Goal: Task Accomplishment & Management: Complete application form

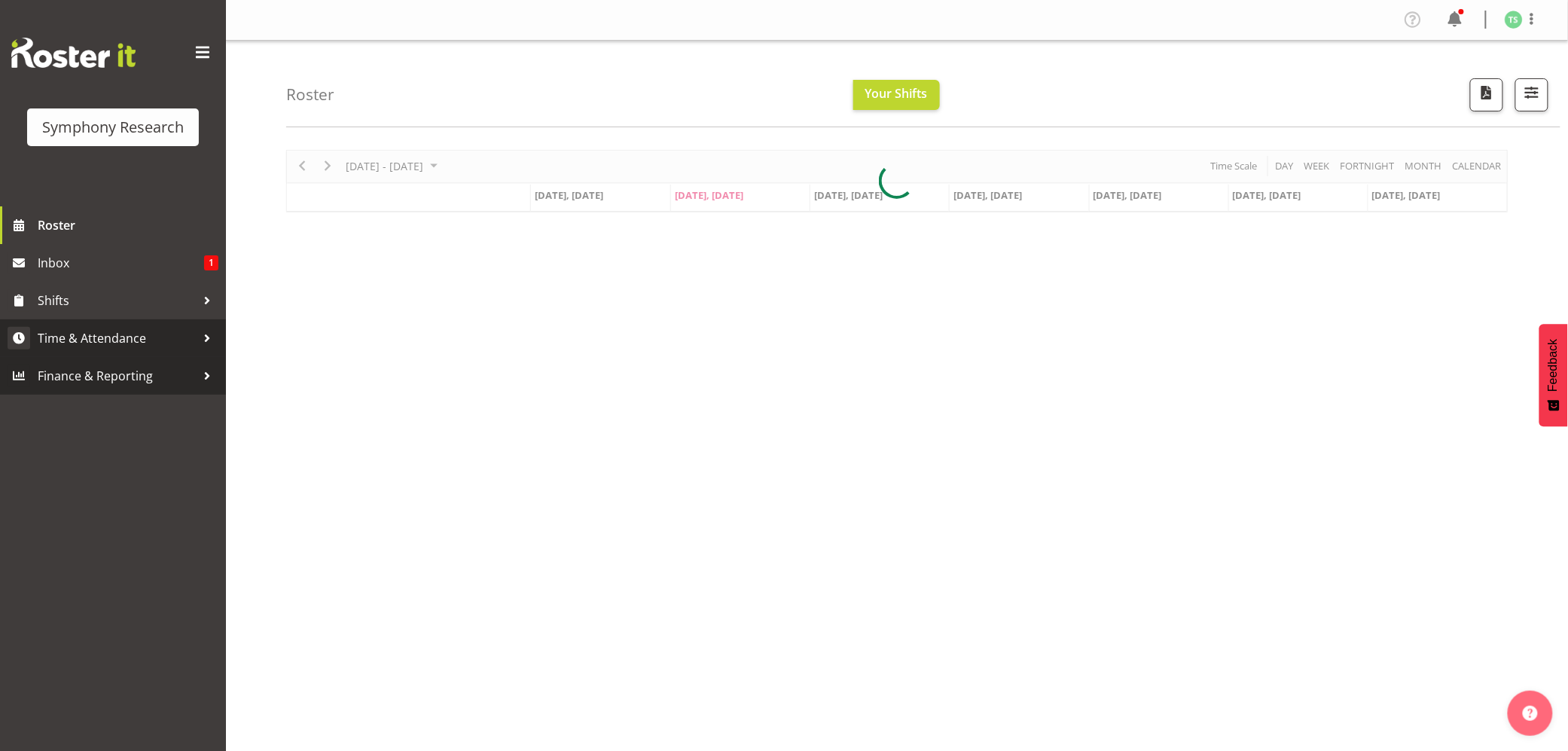
click at [39, 338] on span "Time & Attendance" at bounding box center [116, 339] width 158 height 23
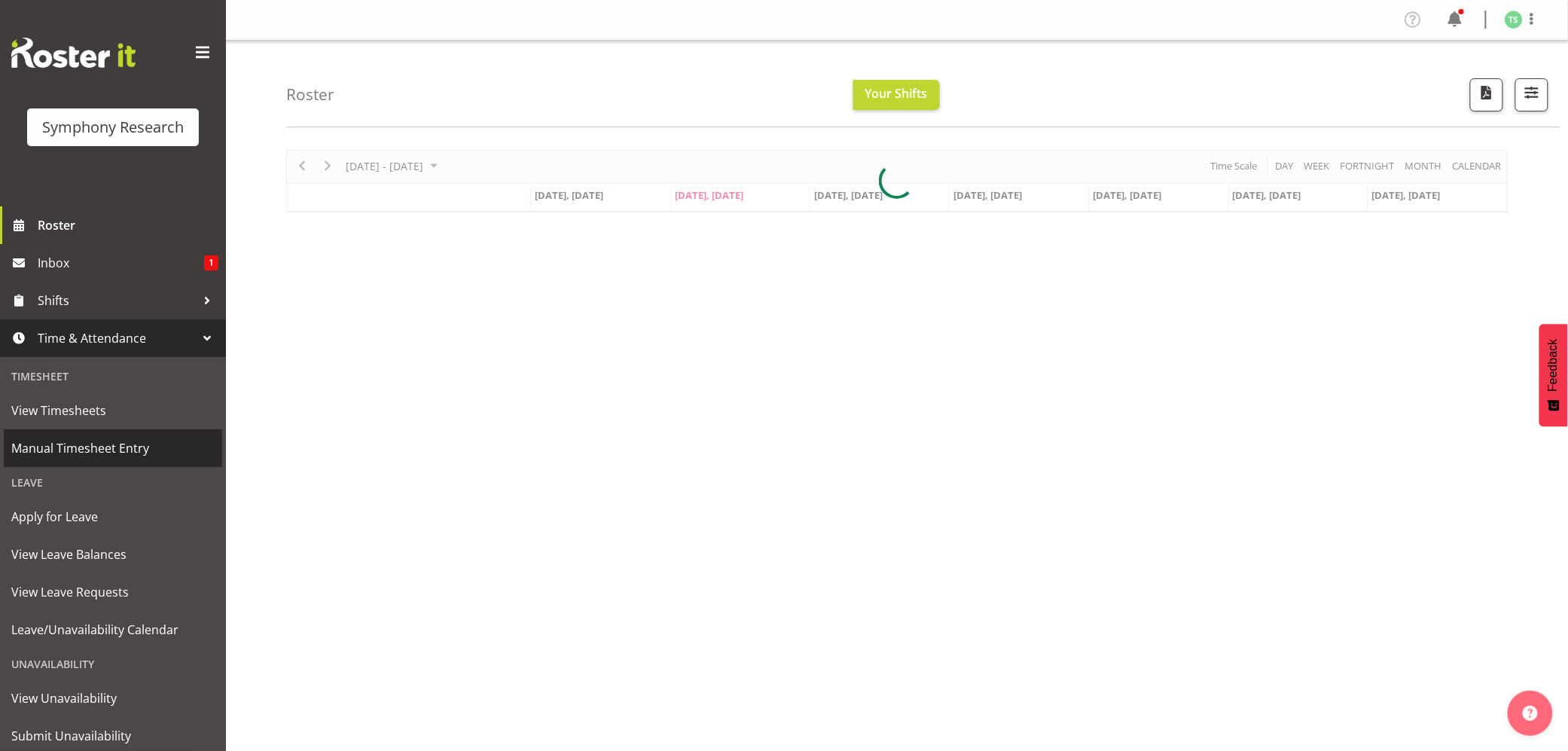
click at [70, 441] on span "Manual Timesheet Entry" at bounding box center [113, 449] width 203 height 23
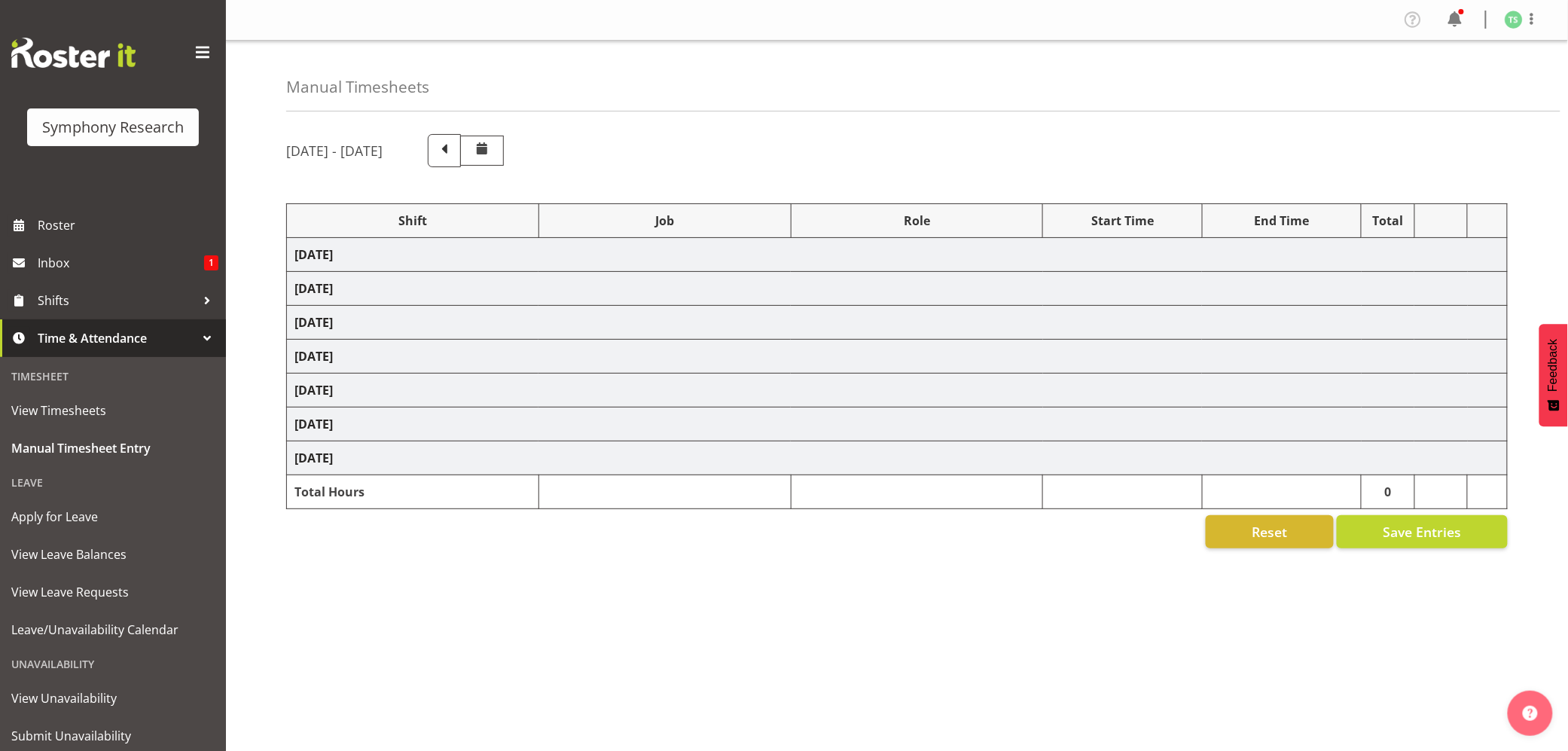
select select "56692"
select select "10499"
select select "47"
select select "26078"
select select "10587"
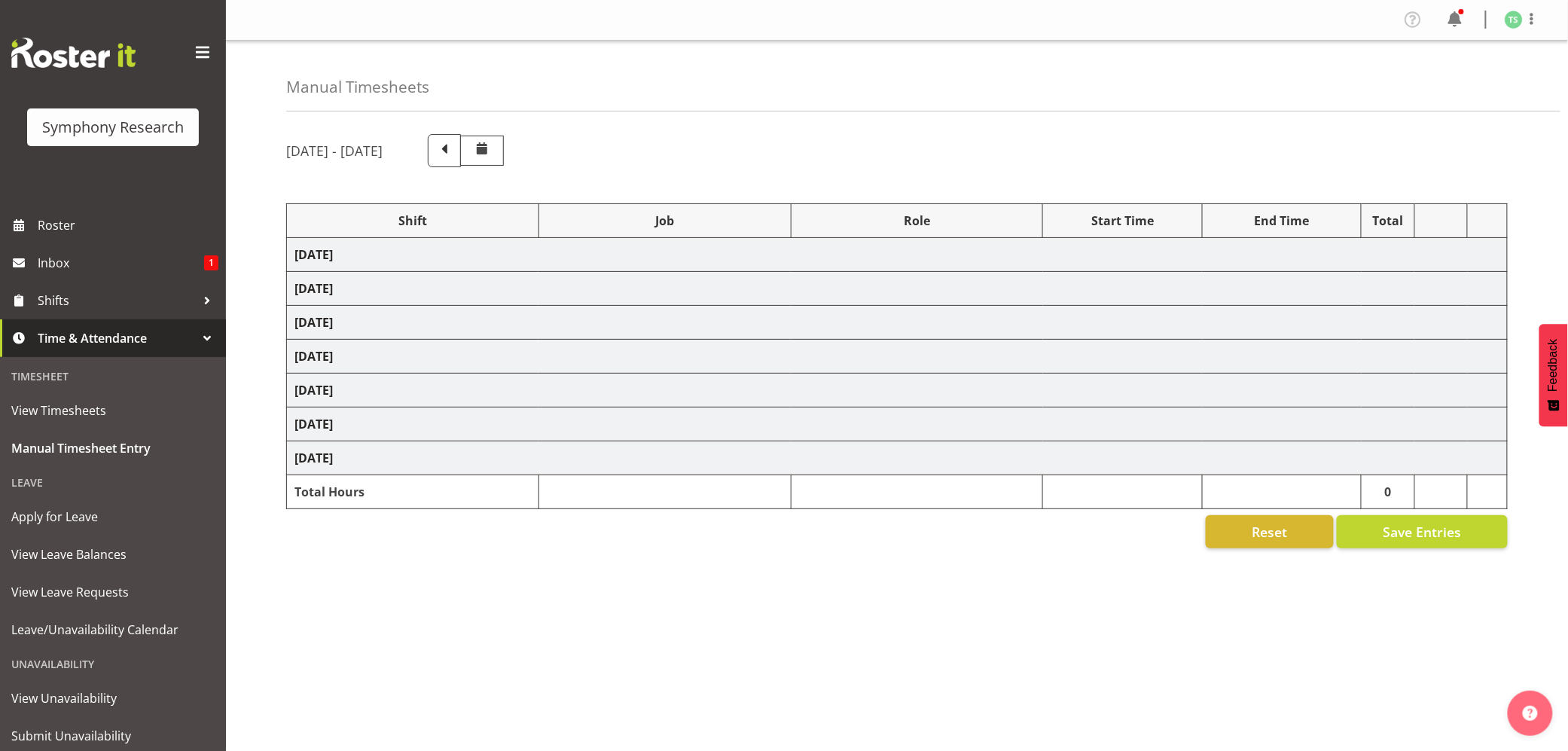
select select "47"
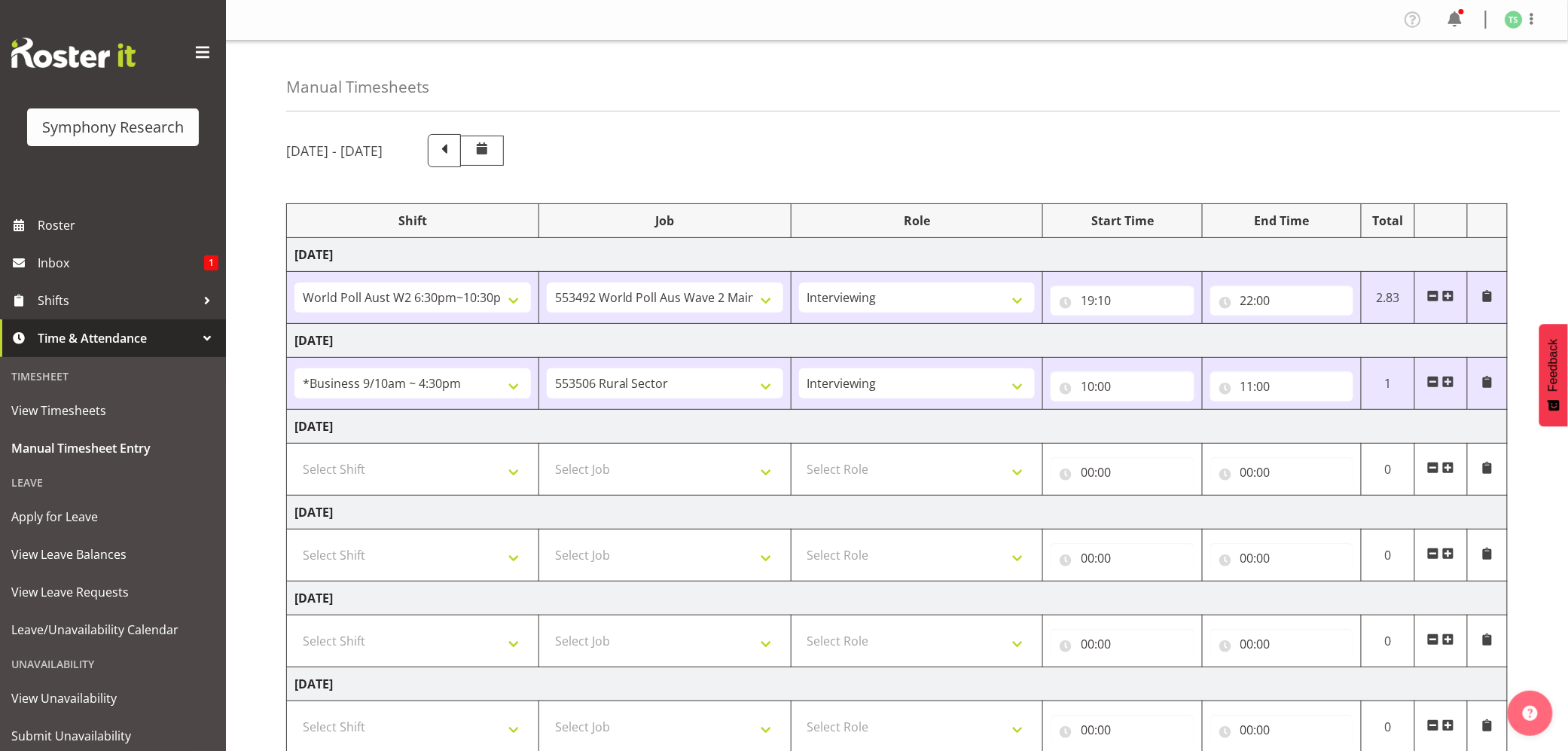
click at [1453, 381] on span at bounding box center [1448, 382] width 12 height 12
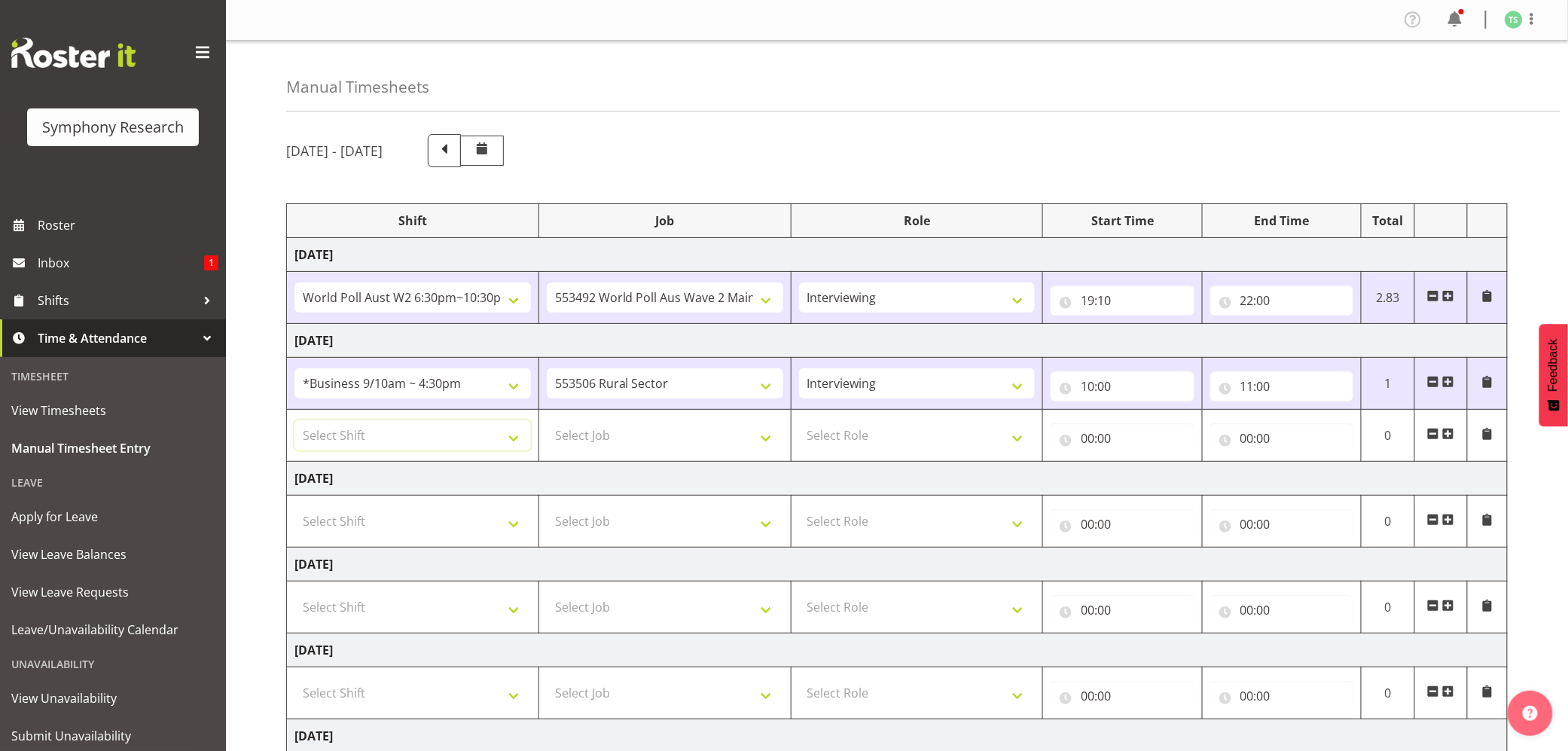
drag, startPoint x: 503, startPoint y: 441, endPoint x: 525, endPoint y: 455, distance: 26.1
click at [506, 441] on select "Select Shift !!Weekend Residential (Roster IT Shift Label) *Business 9/10am ~ 4…" at bounding box center [413, 435] width 237 height 31
select select "48116"
click at [295, 423] on select "Select Shift !!Weekend Residential (Roster IT Shift Label) *Business 9/10am ~ 4…" at bounding box center [413, 435] width 237 height 31
click at [770, 431] on select "Select Job 550060 IF Admin 553492 World Poll Aus Wave 2 Main 2025 553493 World …" at bounding box center [665, 435] width 237 height 31
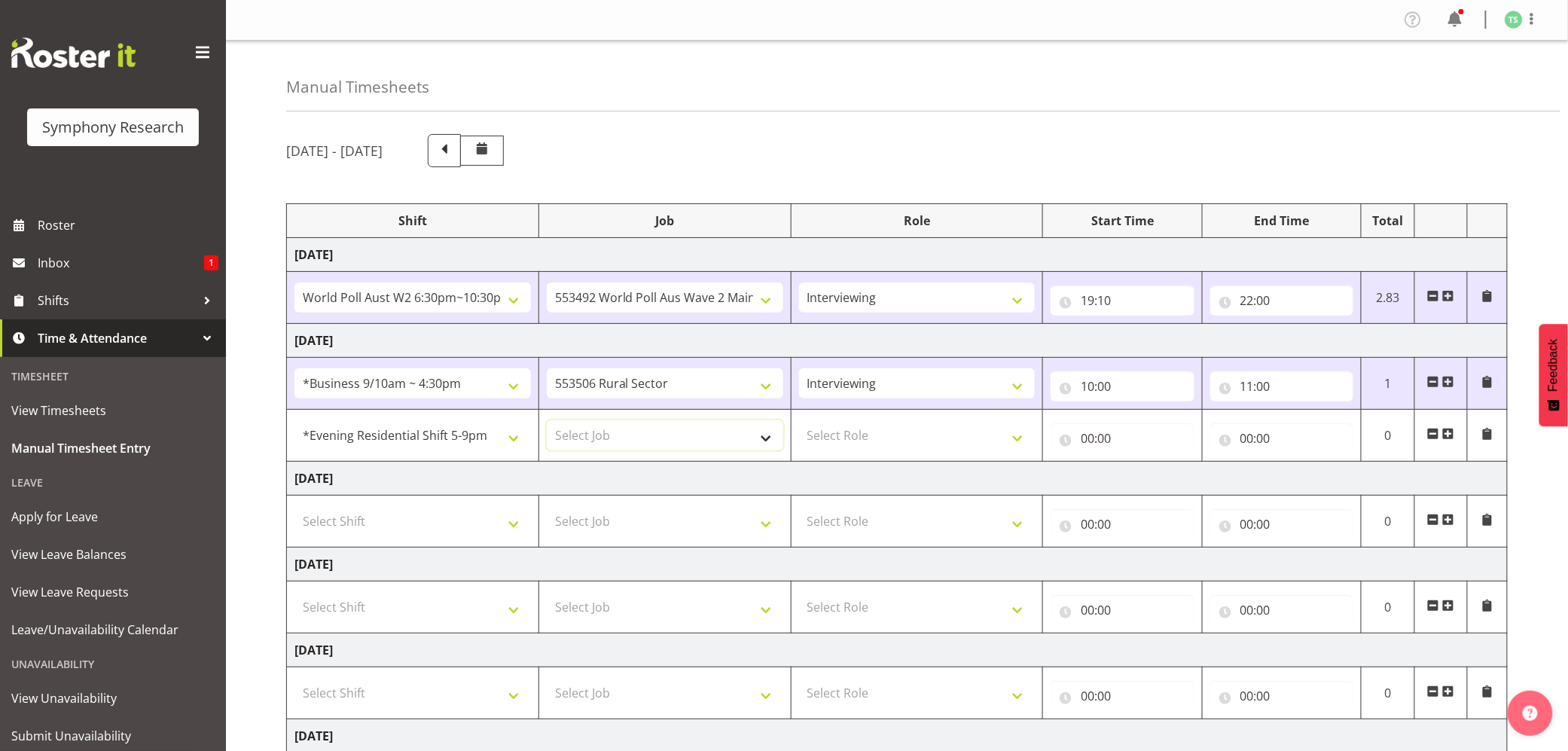
select select "10242"
click at [547, 423] on select "Select Job 550060 IF Admin 553492 World Poll Aus Wave 2 Main 2025 553493 World …" at bounding box center [665, 435] width 237 height 31
click at [1013, 446] on select "Select Role Briefing Interviewing" at bounding box center [917, 435] width 237 height 31
select select "47"
click at [799, 423] on select "Select Role Briefing Interviewing" at bounding box center [917, 435] width 237 height 31
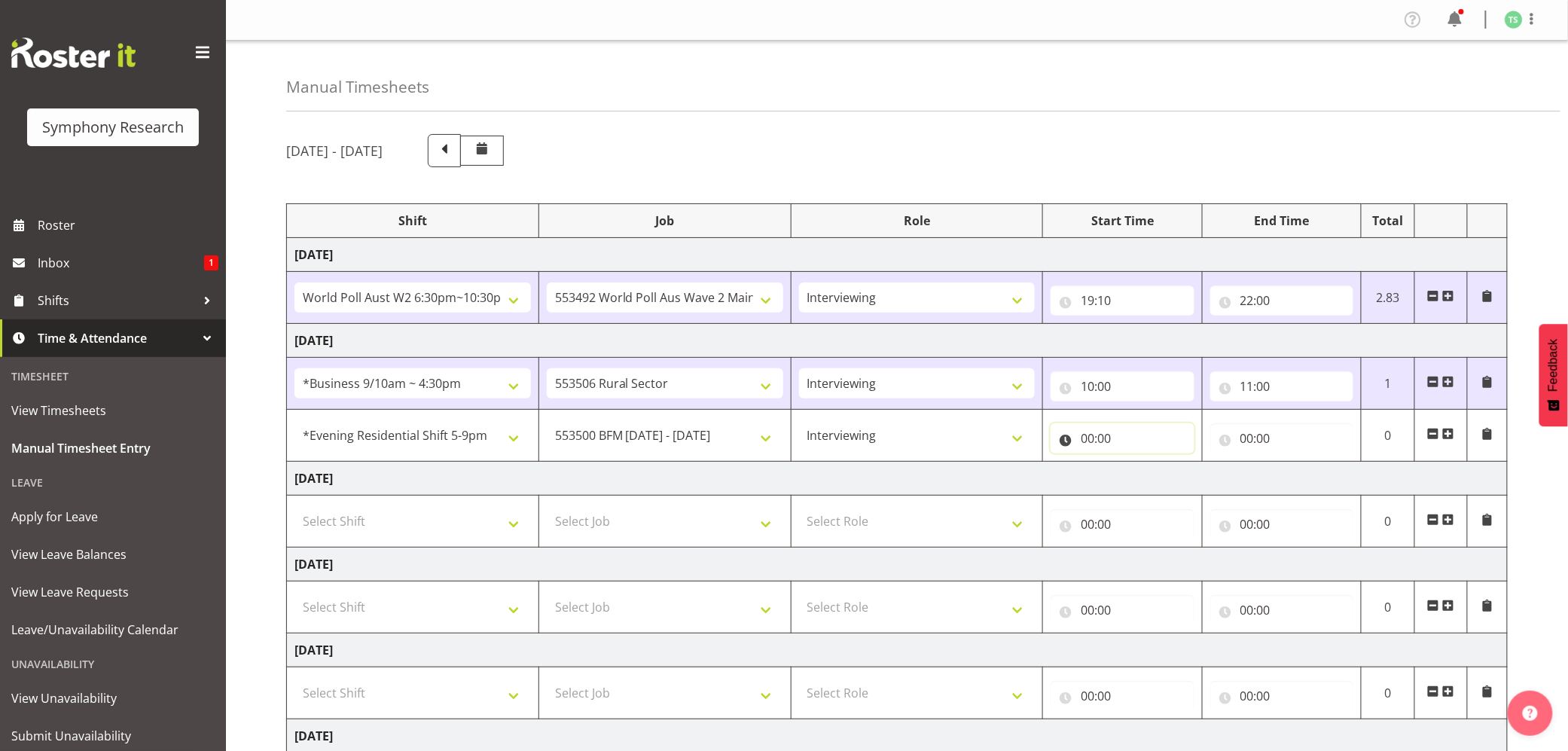
click at [1101, 435] on input "00:00" at bounding box center [1122, 439] width 143 height 31
click at [1145, 477] on select "00 01 02 03 04 05 06 07 08 09 10 11 12 13 14 15 16 17 18 19 20 21 22 23" at bounding box center [1154, 478] width 34 height 31
select select "19"
click at [1137, 465] on select "00 01 02 03 04 05 06 07 08 09 10 11 12 13 14 15 16 17 18 19 20 21 22 23" at bounding box center [1154, 478] width 34 height 31
type input "19:00"
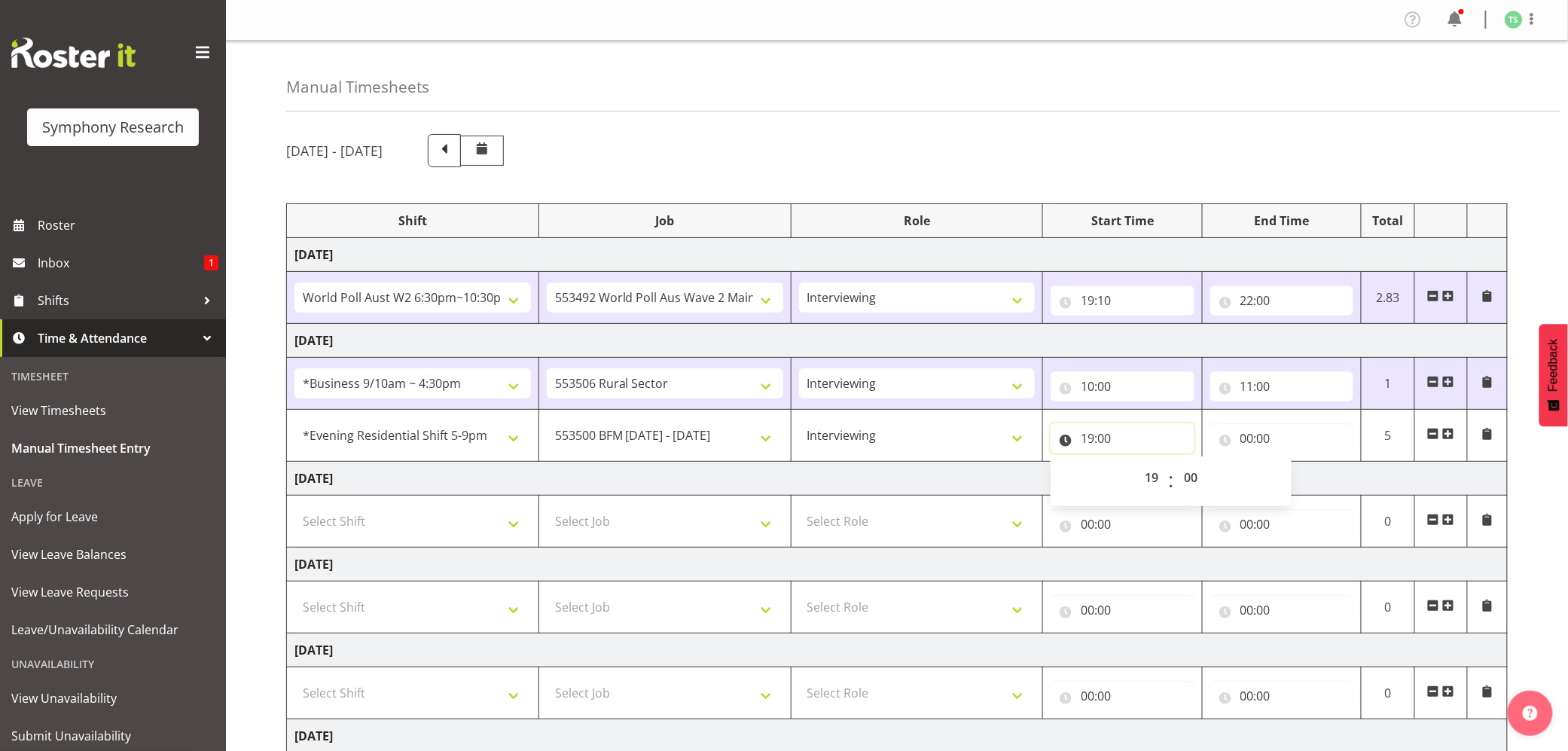
click at [1103, 441] on input "19:00" at bounding box center [1122, 439] width 143 height 31
click at [1179, 476] on select "00 01 02 03 04 05 06 07 08 09 10 11 12 13 14 15 16 17 18 19 20 21 22 23 24 25 2…" at bounding box center [1193, 478] width 34 height 31
select select "10"
click at [1176, 465] on select "00 01 02 03 04 05 06 07 08 09 10 11 12 13 14 15 16 17 18 19 20 21 22 23 24 25 2…" at bounding box center [1193, 478] width 34 height 31
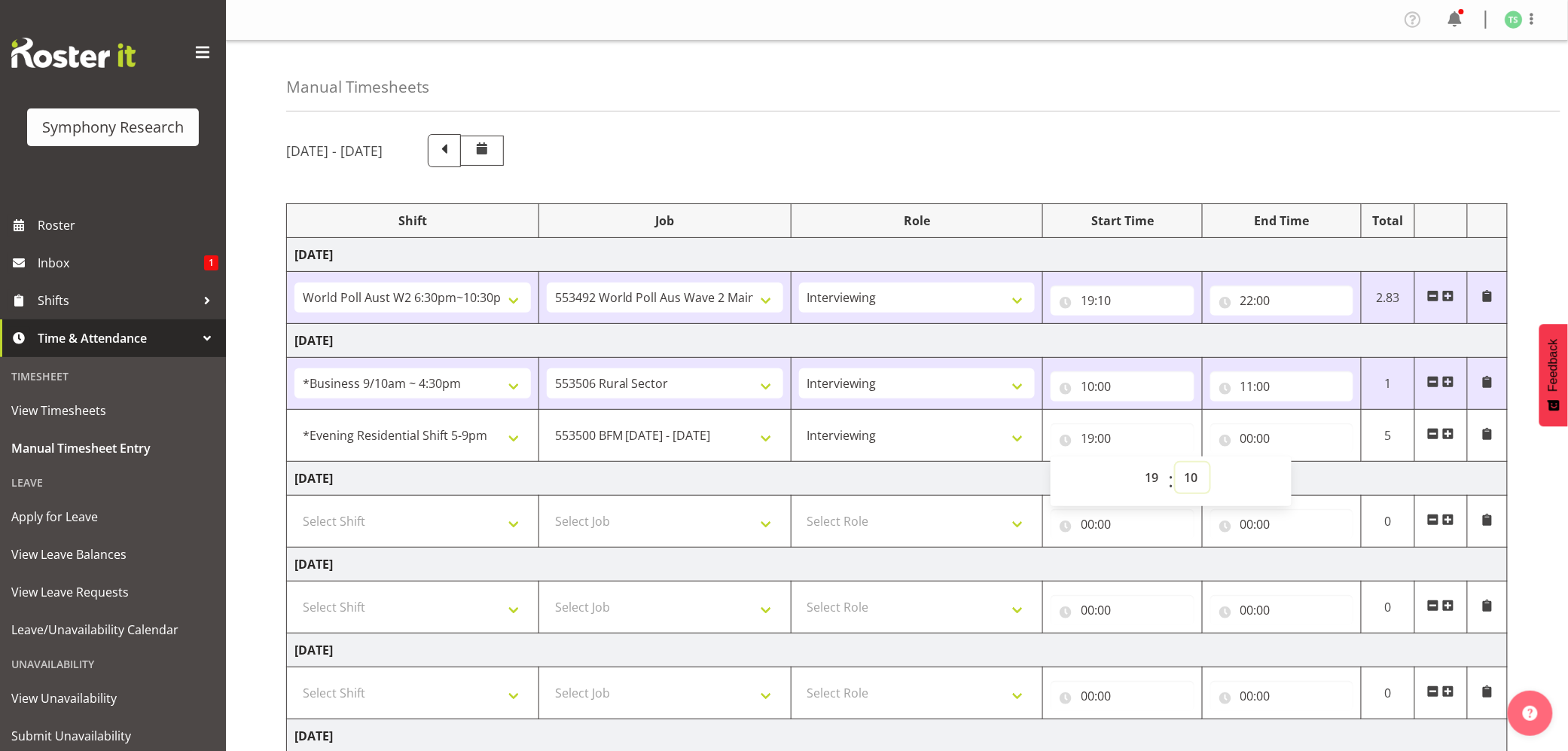
type input "19:10"
click at [1255, 445] on input "00:00" at bounding box center [1282, 439] width 143 height 31
click at [1299, 483] on select "00 01 02 03 04 05 06 07 08 09 10 11 12 13 14 15 16 17 18 19 20 21 22 23" at bounding box center [1313, 478] width 34 height 31
select select "20"
click at [1296, 465] on select "00 01 02 03 04 05 06 07 08 09 10 11 12 13 14 15 16 17 18 19 20 21 22 23" at bounding box center [1313, 478] width 34 height 31
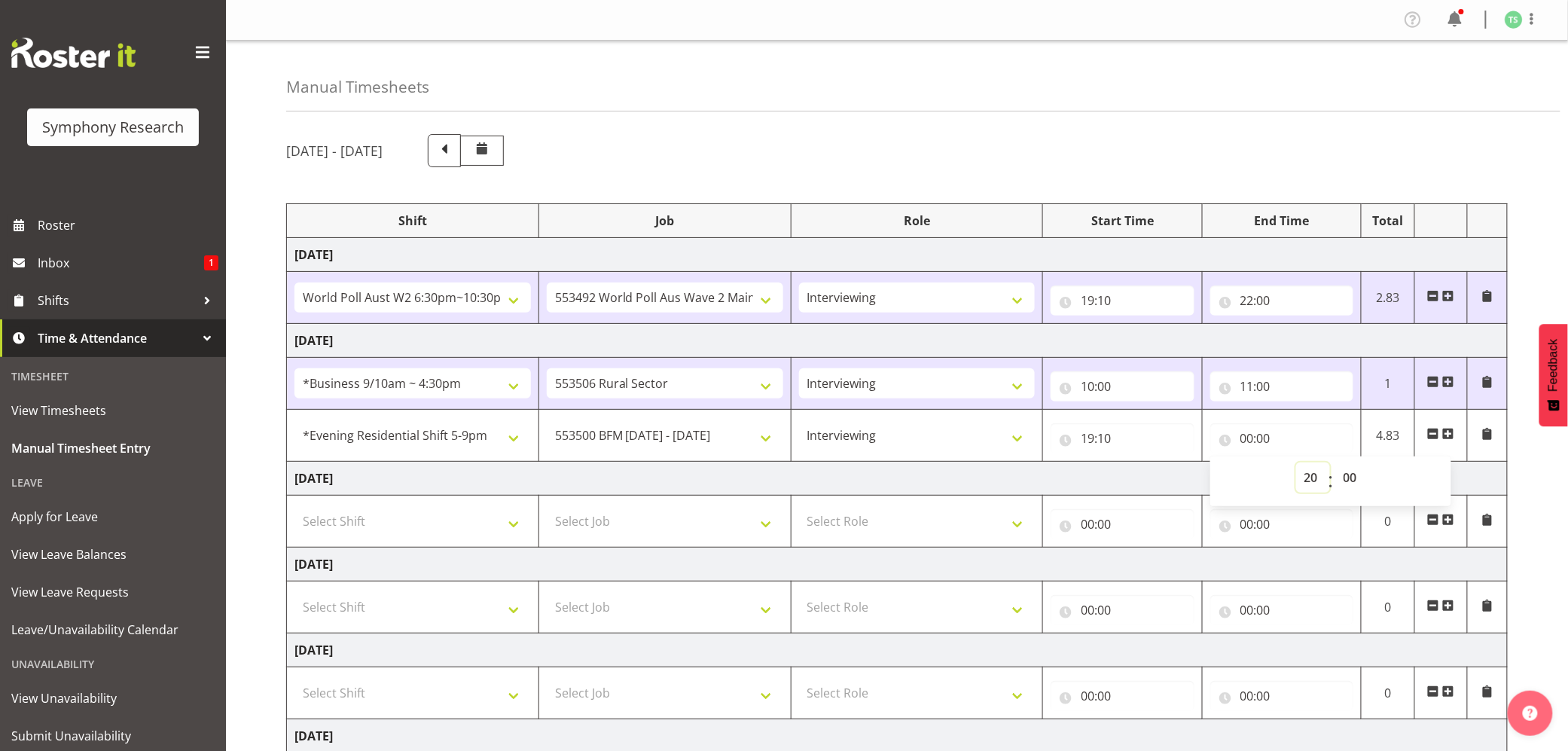
type input "20:00"
click at [1450, 434] on span at bounding box center [1448, 433] width 12 height 12
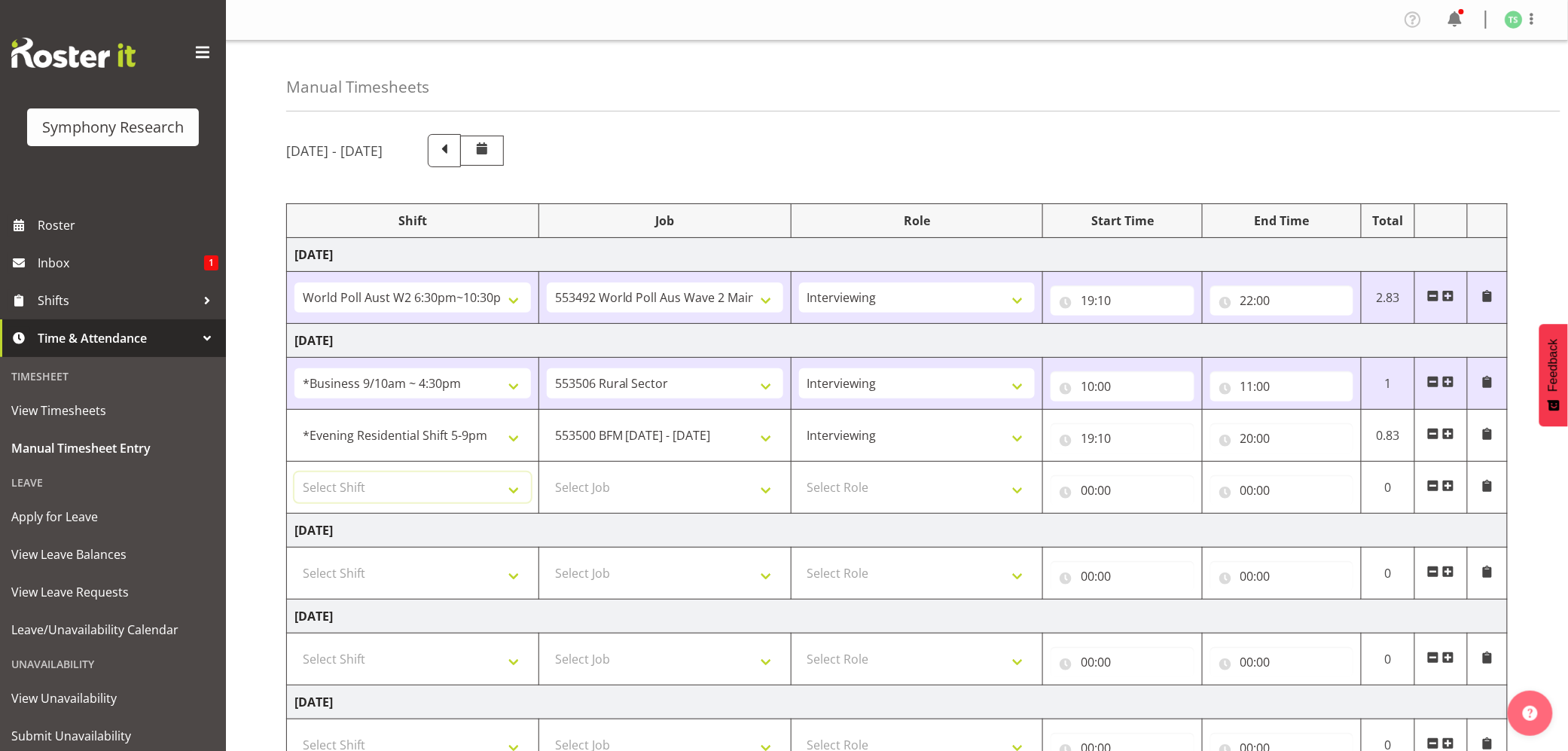
drag, startPoint x: 524, startPoint y: 498, endPoint x: 532, endPoint y: 494, distance: 8.9
click at [524, 498] on select "Select Shift !!Weekend Residential (Roster IT Shift Label) *Business 9/10am ~ 4…" at bounding box center [413, 488] width 237 height 31
select select "48116"
click at [295, 474] on select "Select Shift !!Weekend Residential (Roster IT Shift Label) *Business 9/10am ~ 4…" at bounding box center [413, 488] width 237 height 31
click at [768, 489] on select "Select Job 550060 IF Admin 553492 World Poll Aus Wave 2 Main 2025 553493 World …" at bounding box center [665, 488] width 237 height 31
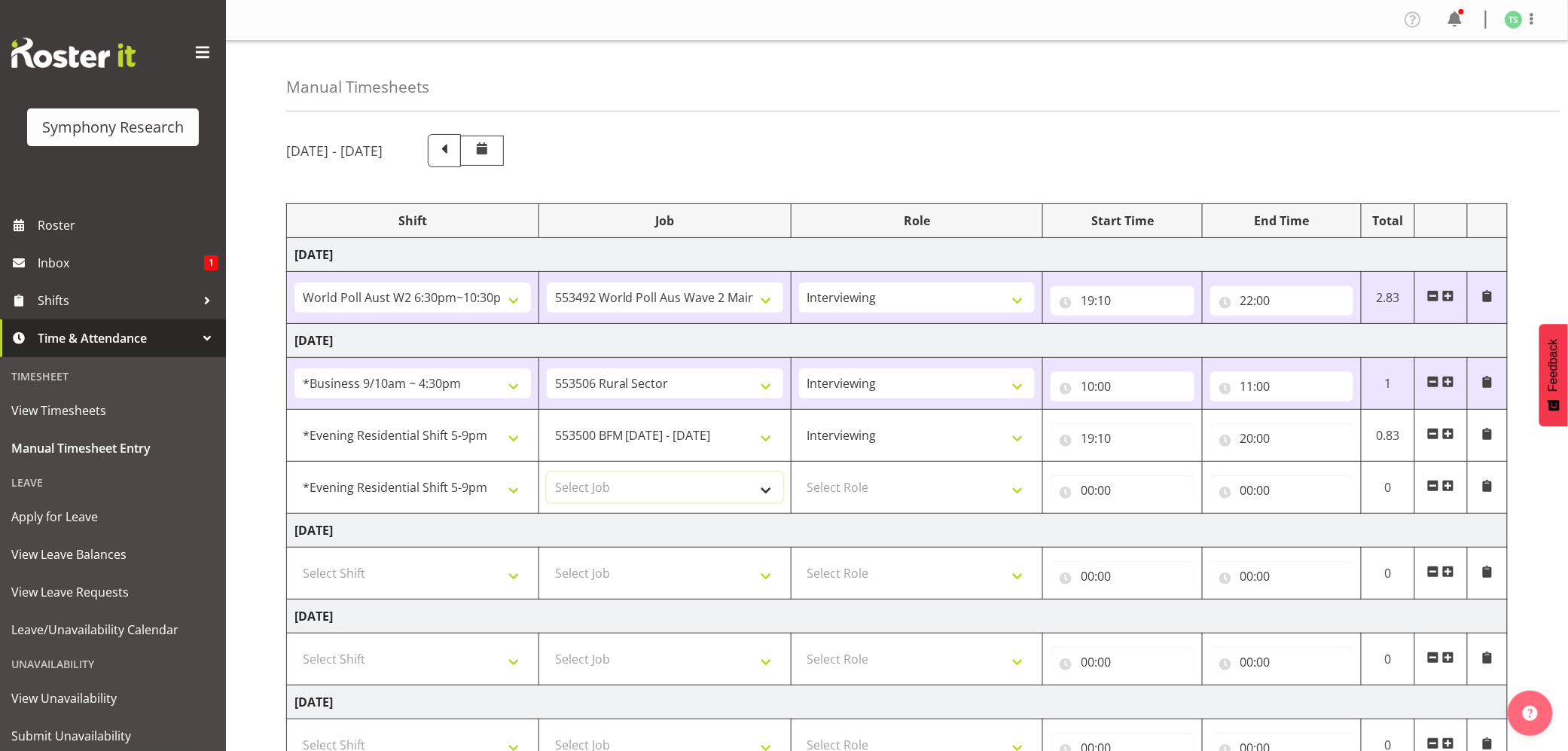
select select "10499"
click at [547, 474] on select "Select Job 550060 IF Admin 553492 World Poll Aus Wave 2 Main 2025 553493 World …" at bounding box center [665, 488] width 237 height 31
click at [1024, 491] on select "Select Role Briefing Interviewing" at bounding box center [917, 488] width 237 height 31
select select "47"
click at [799, 474] on select "Select Role Briefing Interviewing" at bounding box center [917, 488] width 237 height 31
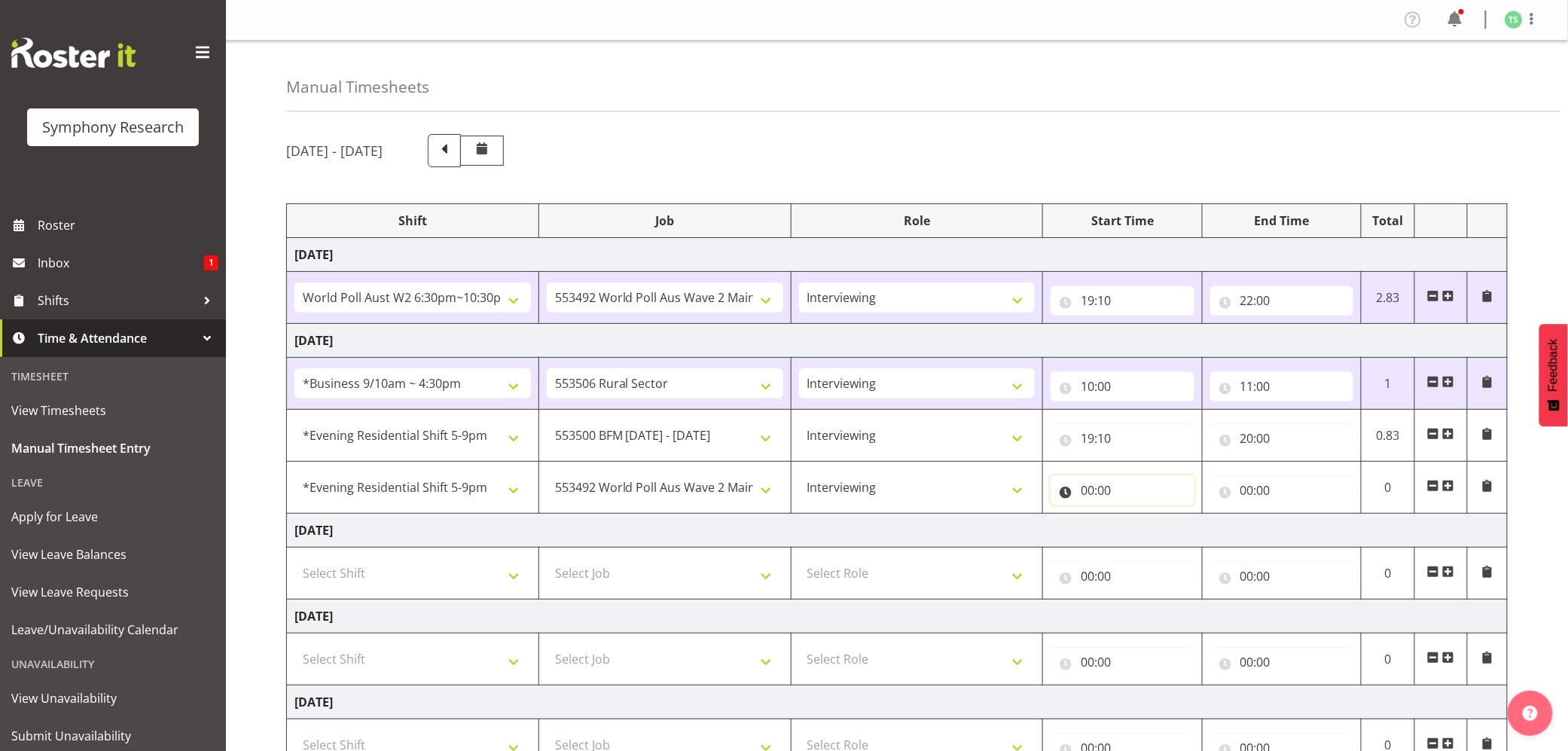
click at [1092, 490] on input "00:00" at bounding box center [1122, 490] width 143 height 31
click at [1146, 528] on select "00 01 02 03 04 05 06 07 08 09 10 11 12 13 14 15 16 17 18 19 20 21 22 23" at bounding box center [1154, 530] width 34 height 31
select select "20"
click at [1137, 516] on select "00 01 02 03 04 05 06 07 08 09 10 11 12 13 14 15 16 17 18 19 20 21 22 23" at bounding box center [1154, 530] width 34 height 31
type input "20:00"
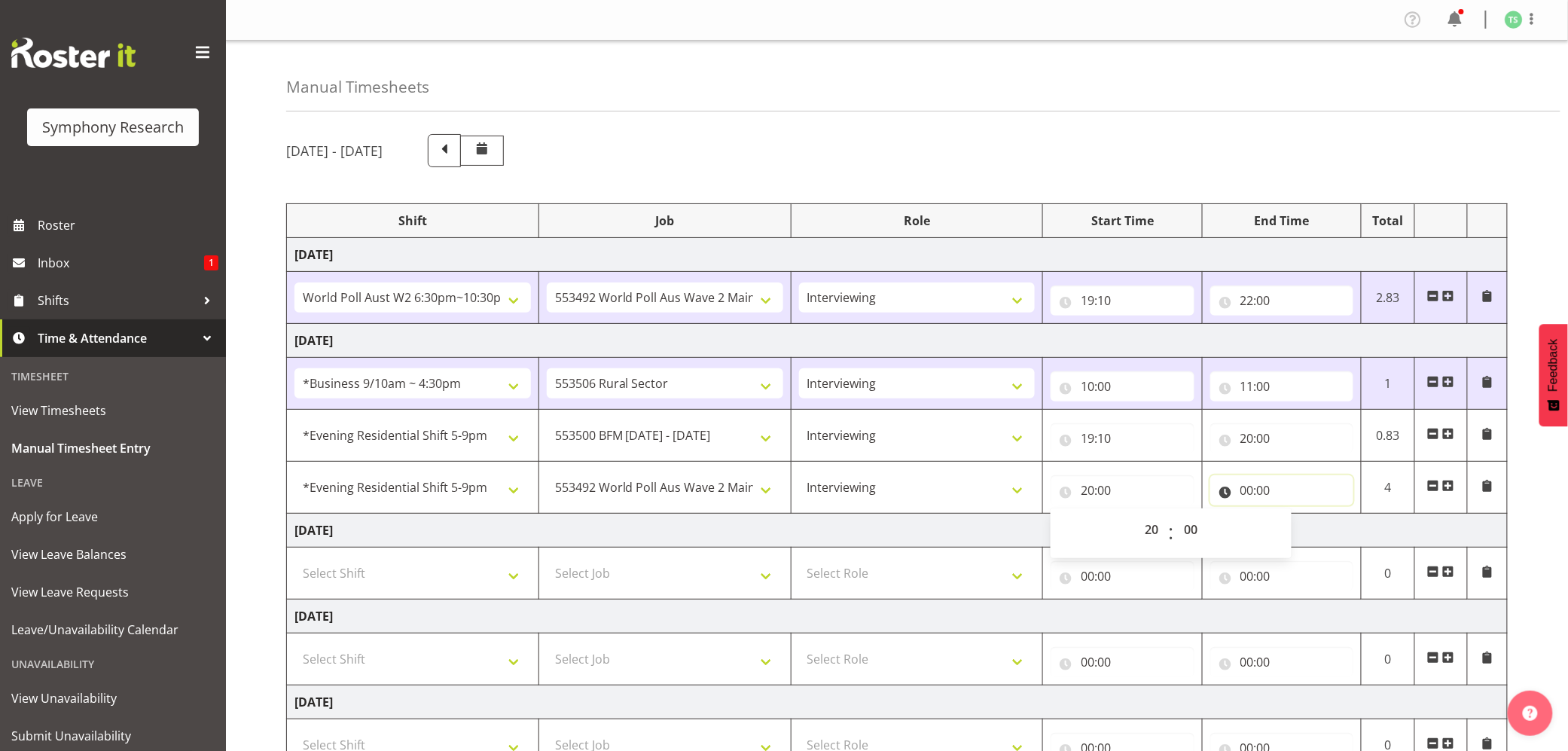
click at [1250, 494] on input "00:00" at bounding box center [1282, 490] width 143 height 31
click at [1296, 525] on select "00 01 02 03 04 05 06 07 08 09 10 11 12 13 14 15 16 17 18 19 20 21 22 23" at bounding box center [1313, 530] width 34 height 31
select select "22"
click at [1296, 516] on select "00 01 02 03 04 05 06 07 08 09 10 11 12 13 14 15 16 17 18 19 20 21 22 23" at bounding box center [1313, 530] width 34 height 31
type input "22:00"
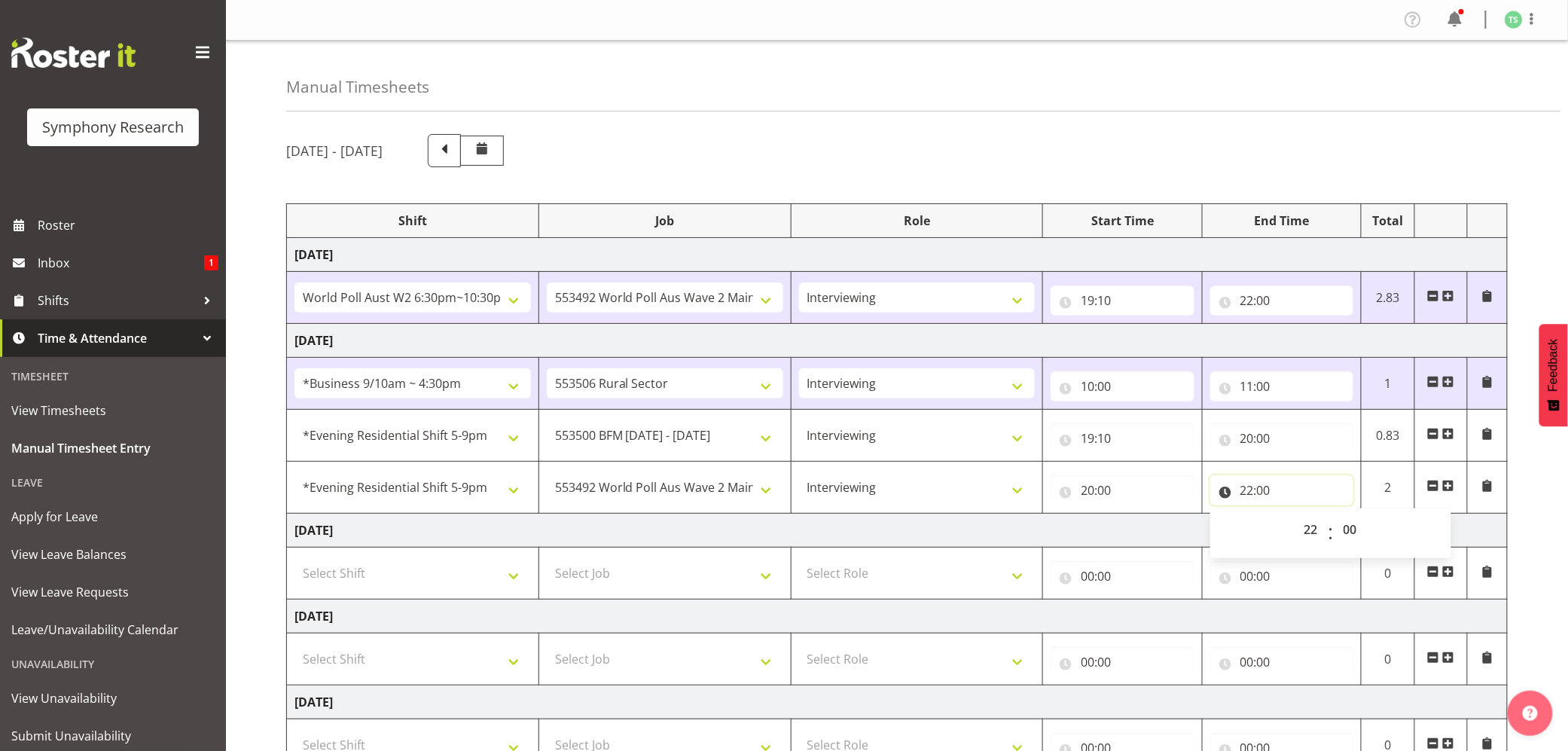
click at [1264, 489] on input "22:00" at bounding box center [1282, 490] width 143 height 31
click at [1348, 520] on select "00 01 02 03 04 05 06 07 08 09 10 11 12 13 14 15 16 17 18 19 20 21 22 23 24 25 2…" at bounding box center [1352, 530] width 34 height 31
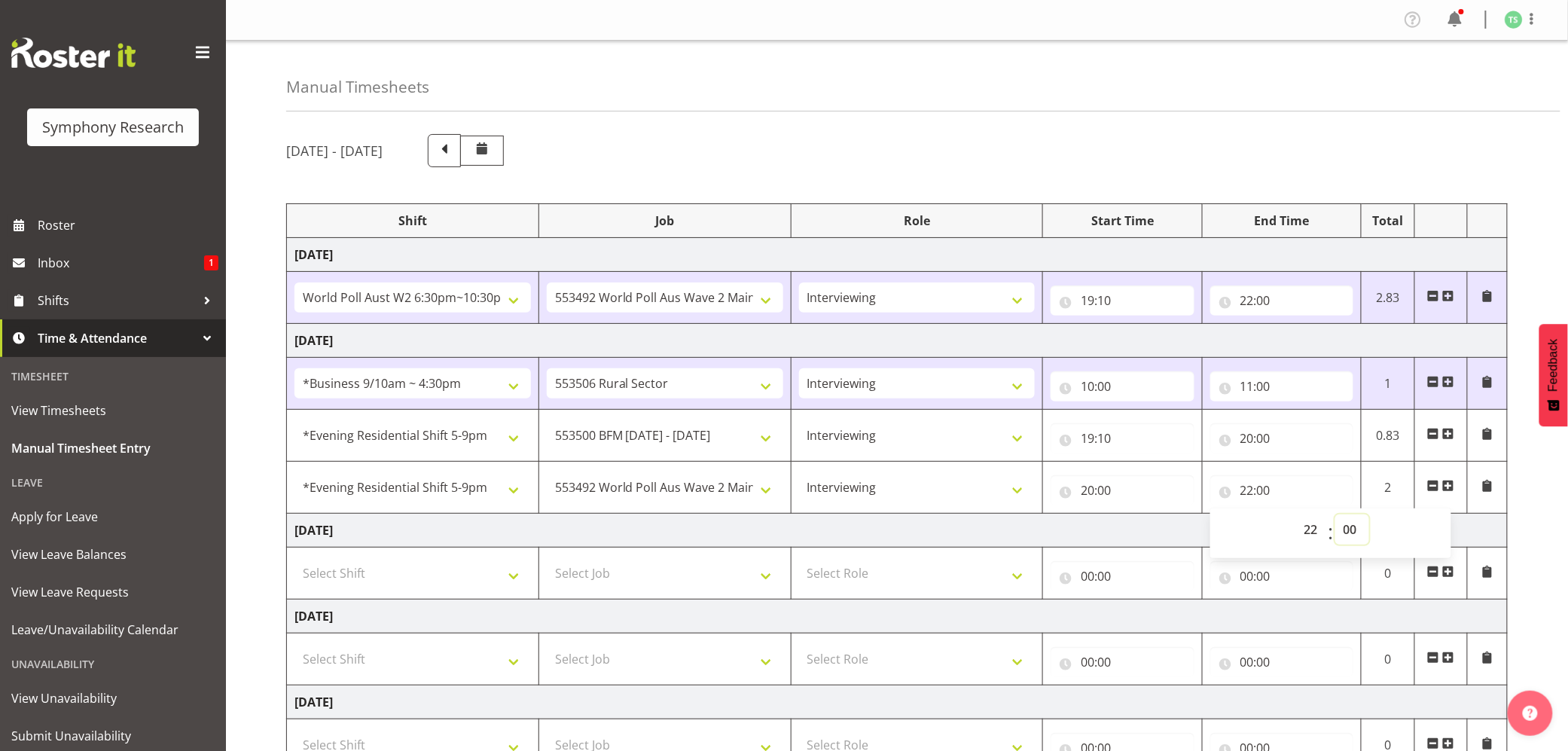
select select "30"
click at [1335, 516] on select "00 01 02 03 04 05 06 07 08 09 10 11 12 13 14 15 16 17 18 19 20 21 22 23 24 25 2…" at bounding box center [1352, 530] width 34 height 31
type input "22:30"
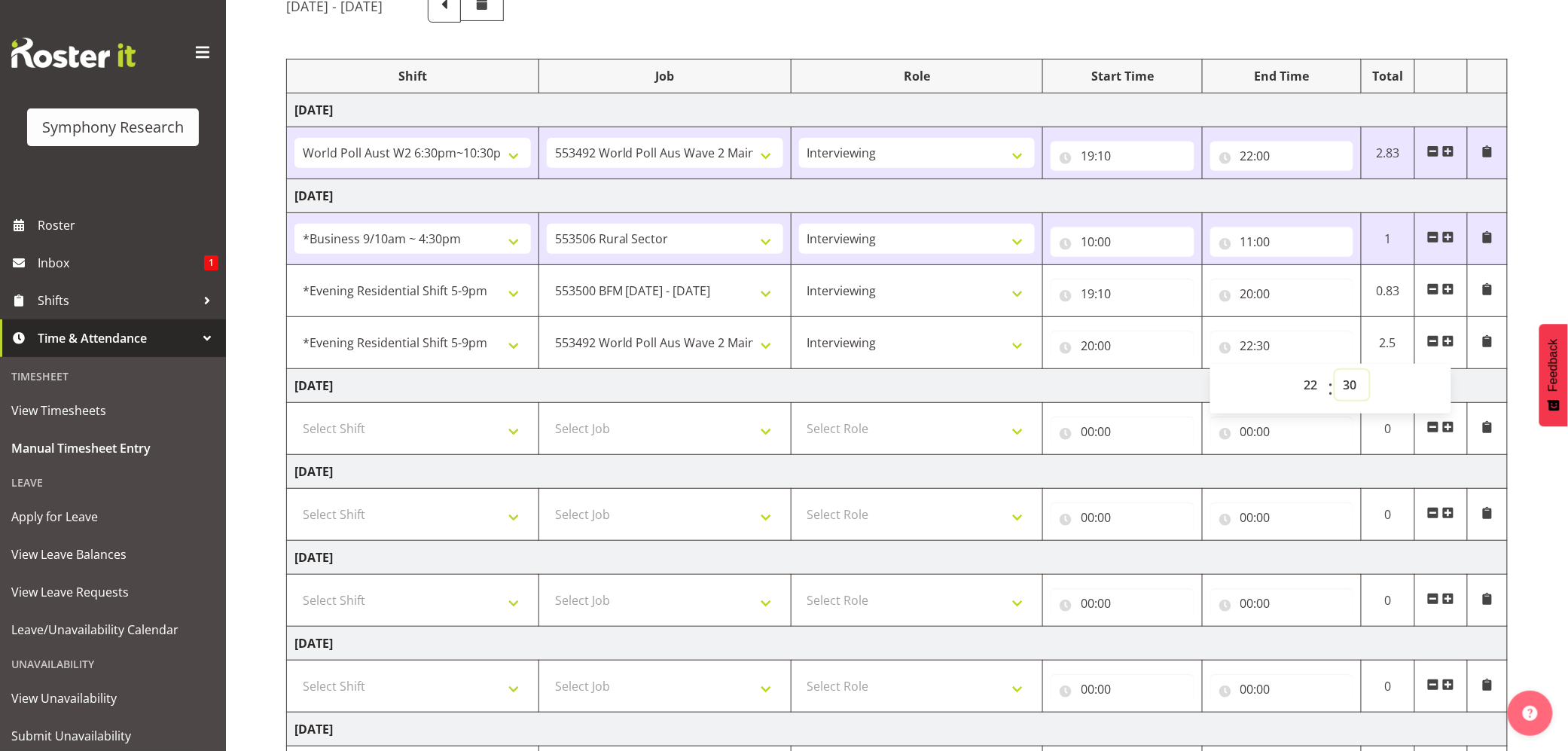
scroll to position [297, 0]
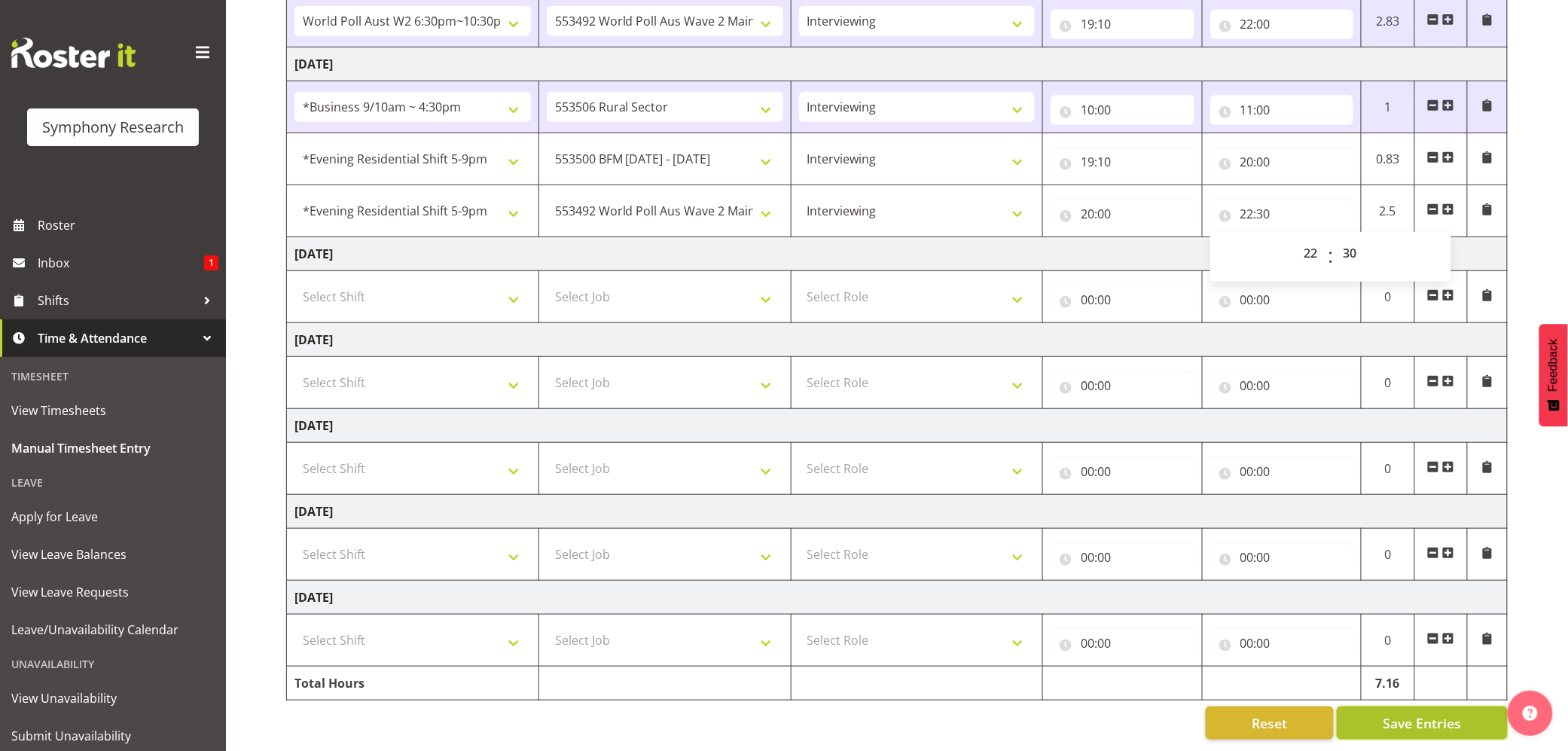
click at [1407, 706] on button "Save Entries" at bounding box center [1422, 722] width 171 height 33
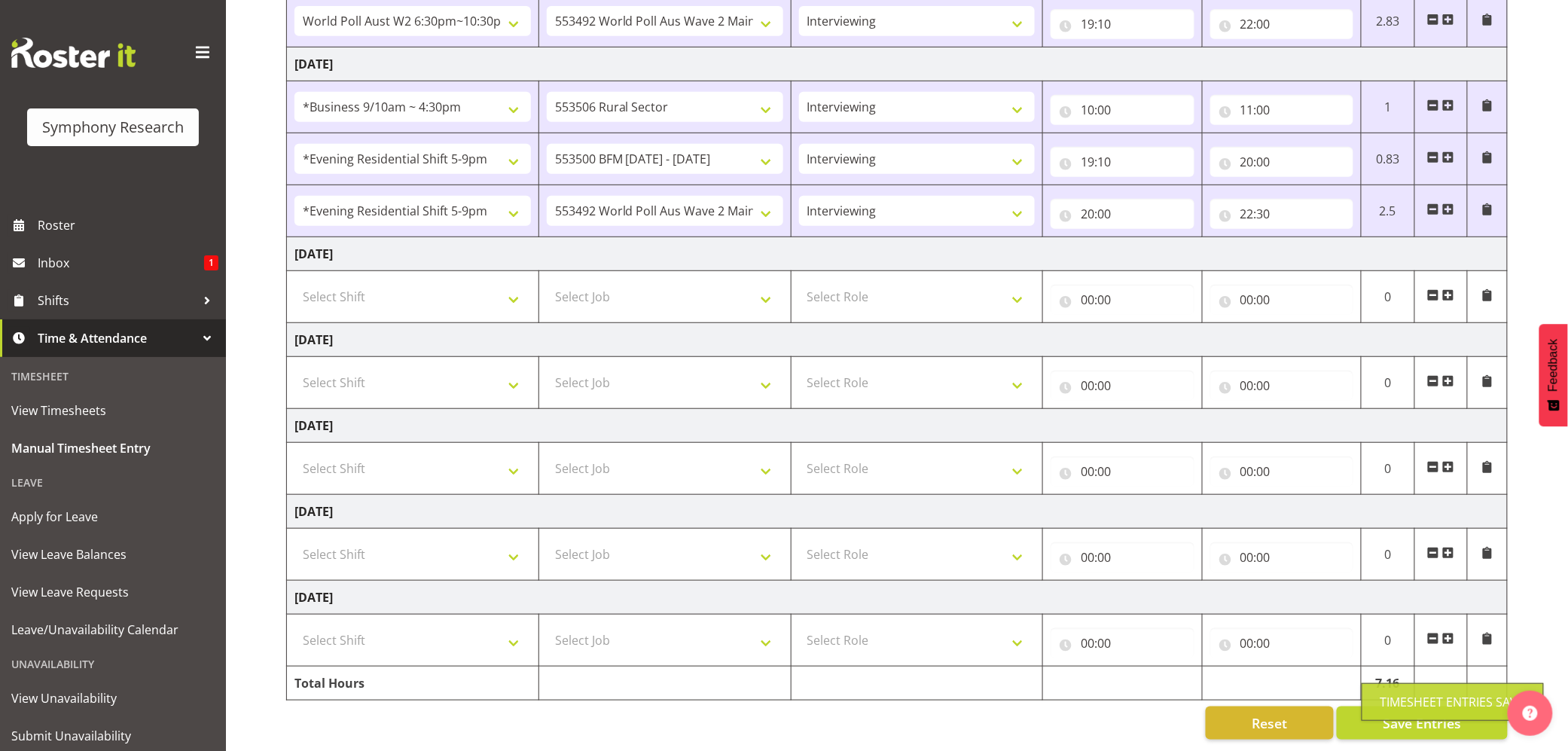
click at [1414, 693] on div "Timesheet Entries Save" at bounding box center [1453, 701] width 145 height 18
click at [1422, 713] on span "Save Entries" at bounding box center [1422, 722] width 78 height 20
drag, startPoint x: 1426, startPoint y: 697, endPoint x: 1393, endPoint y: 676, distance: 39.1
click at [1426, 706] on button "Save Entries" at bounding box center [1422, 722] width 171 height 33
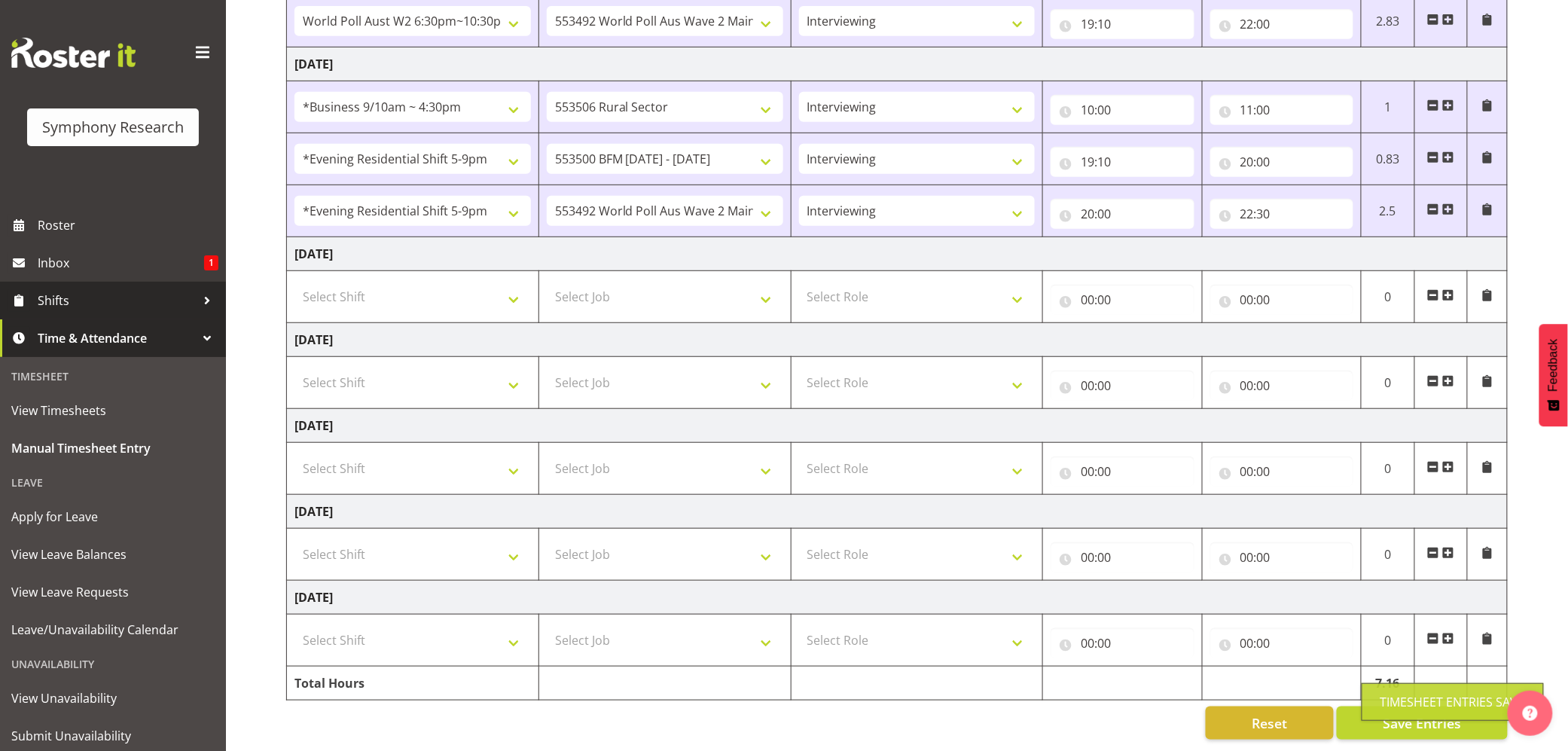
click at [55, 287] on link "Shifts" at bounding box center [113, 300] width 226 height 37
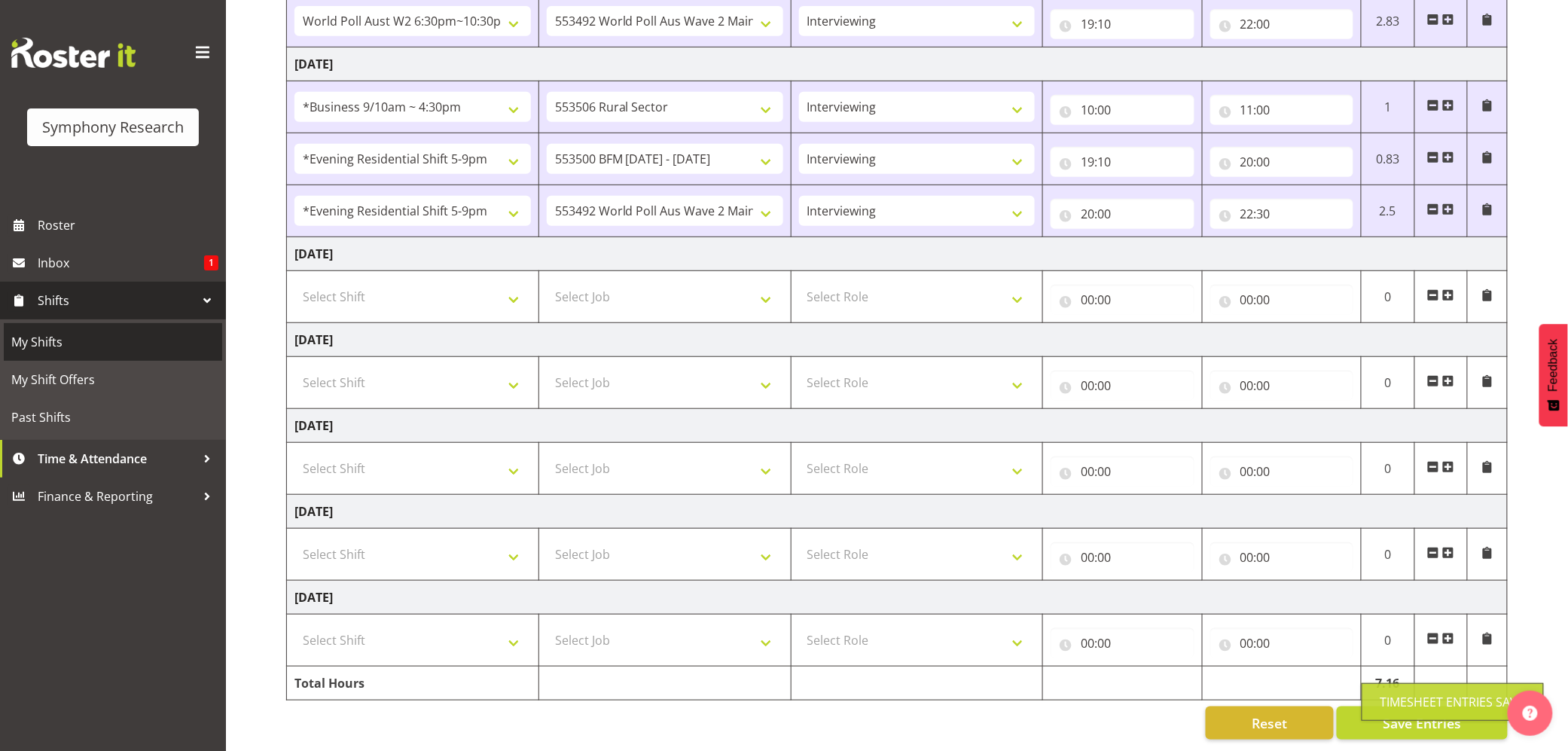
click at [40, 328] on link "My Shifts" at bounding box center [113, 342] width 219 height 37
